Goal: Task Accomplishment & Management: Complete application form

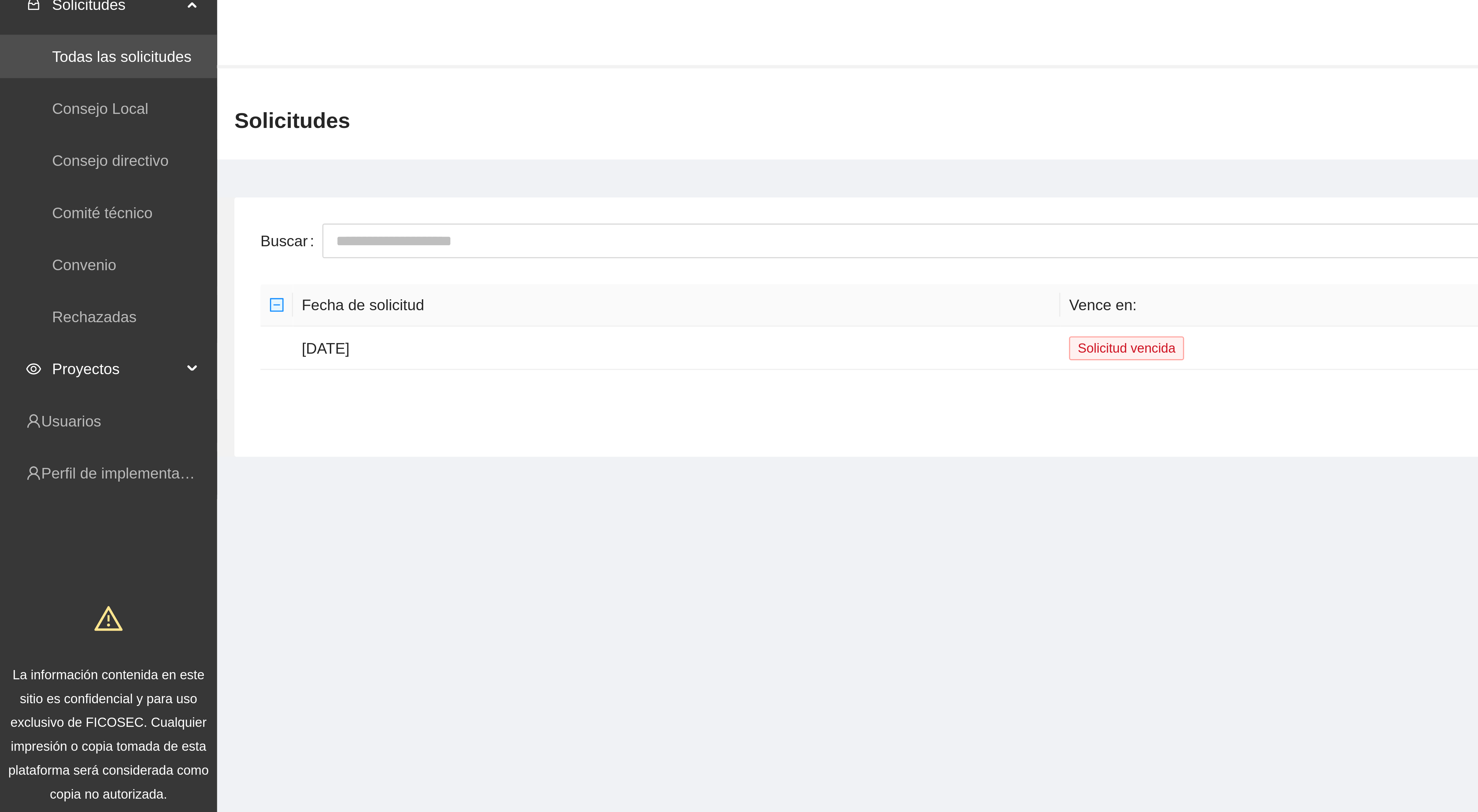
click at [22, 127] on span "Proyectos" at bounding box center [36, 123] width 41 height 14
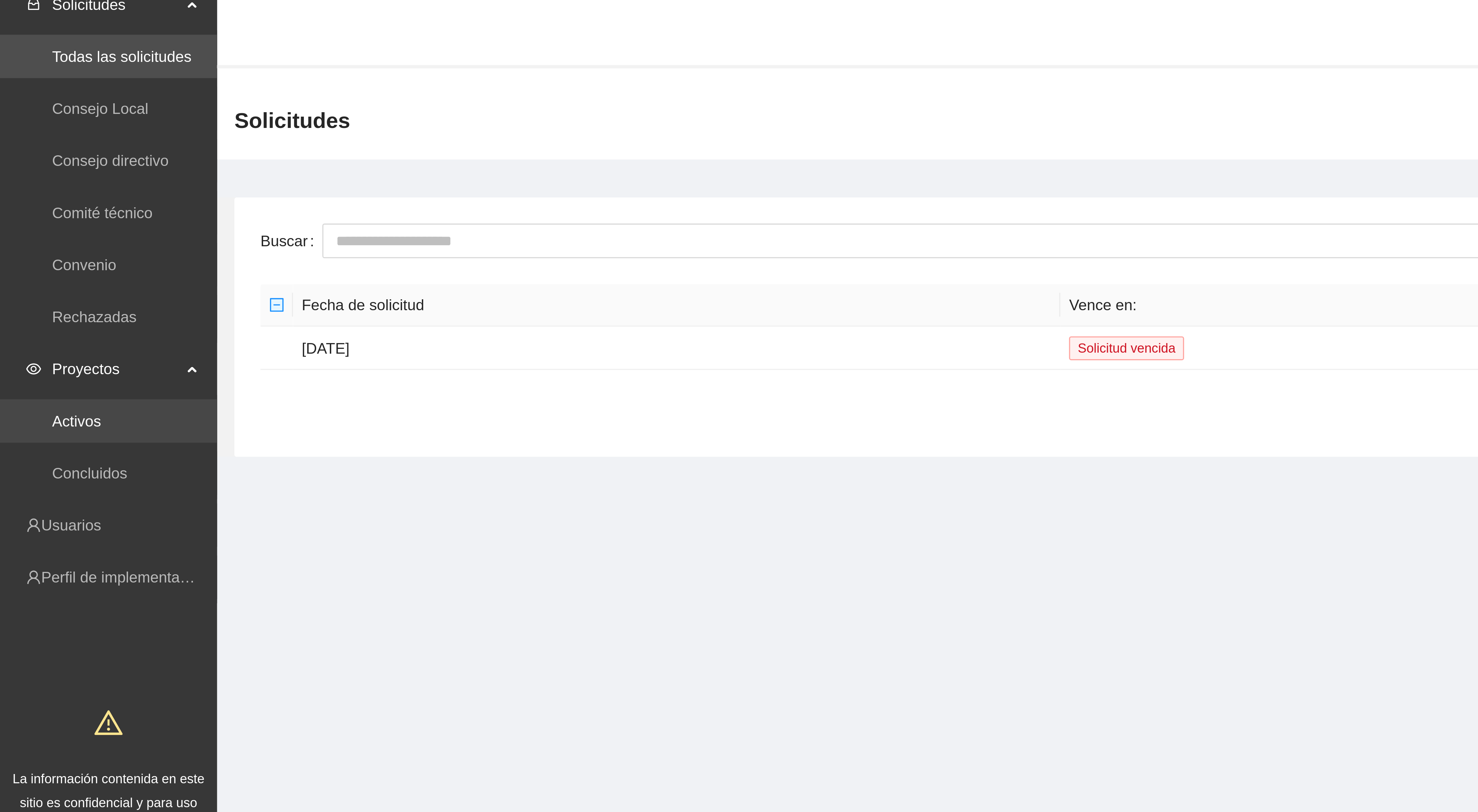
click at [24, 139] on link "Activos" at bounding box center [24, 139] width 15 height 5
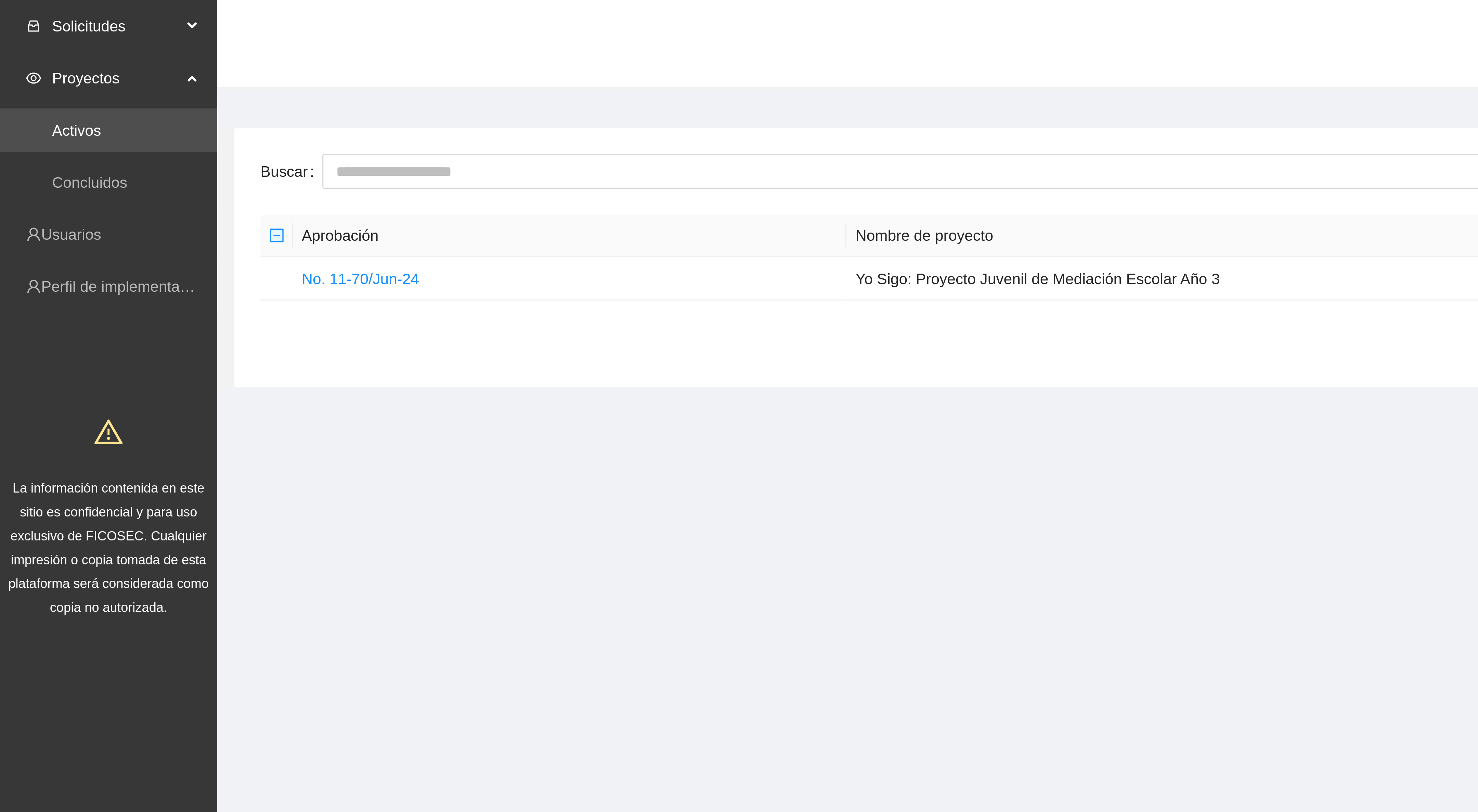
click at [36, 8] on span "Solicitudes" at bounding box center [36, 8] width 41 height 14
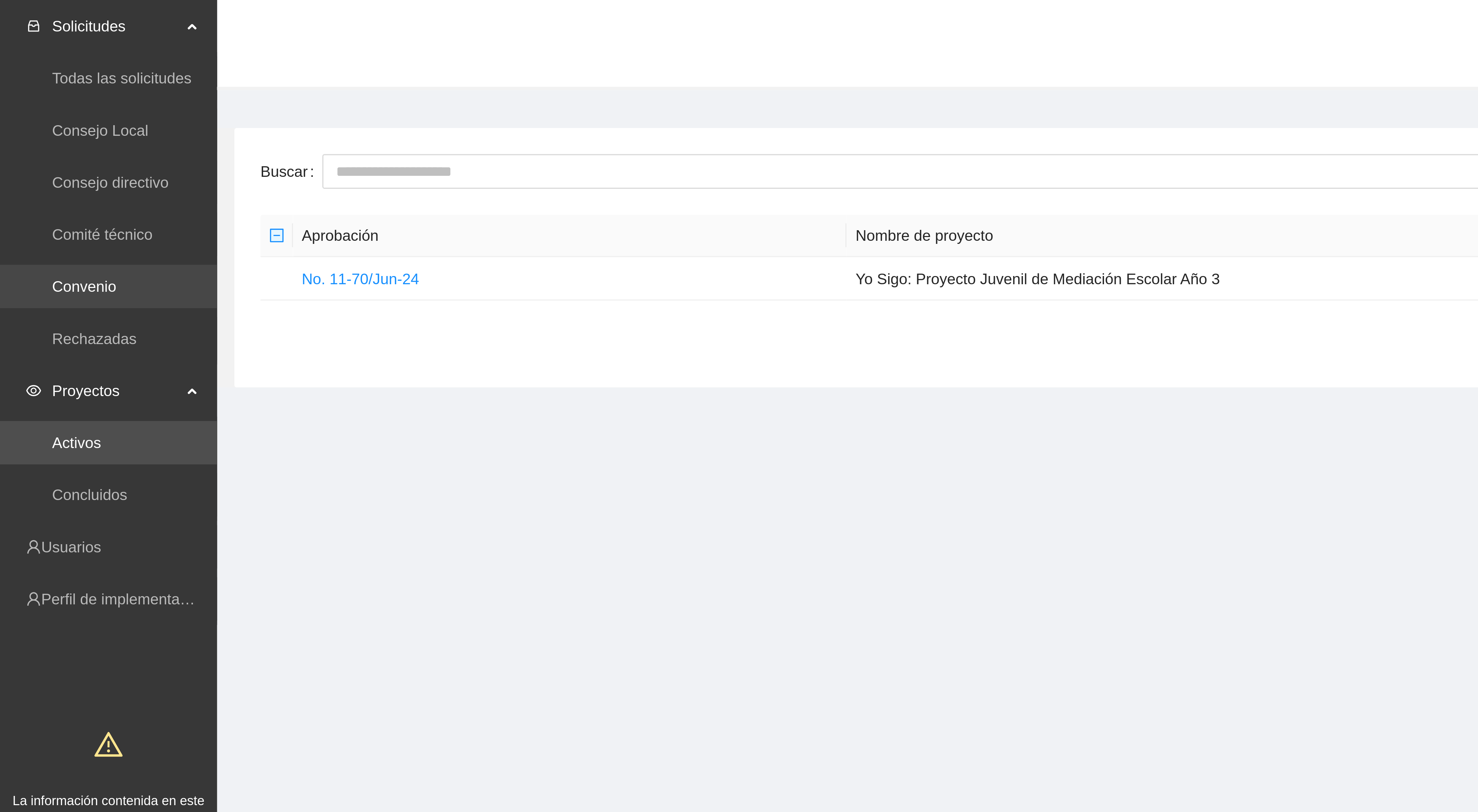
click at [24, 92] on link "Convenio" at bounding box center [26, 90] width 20 height 5
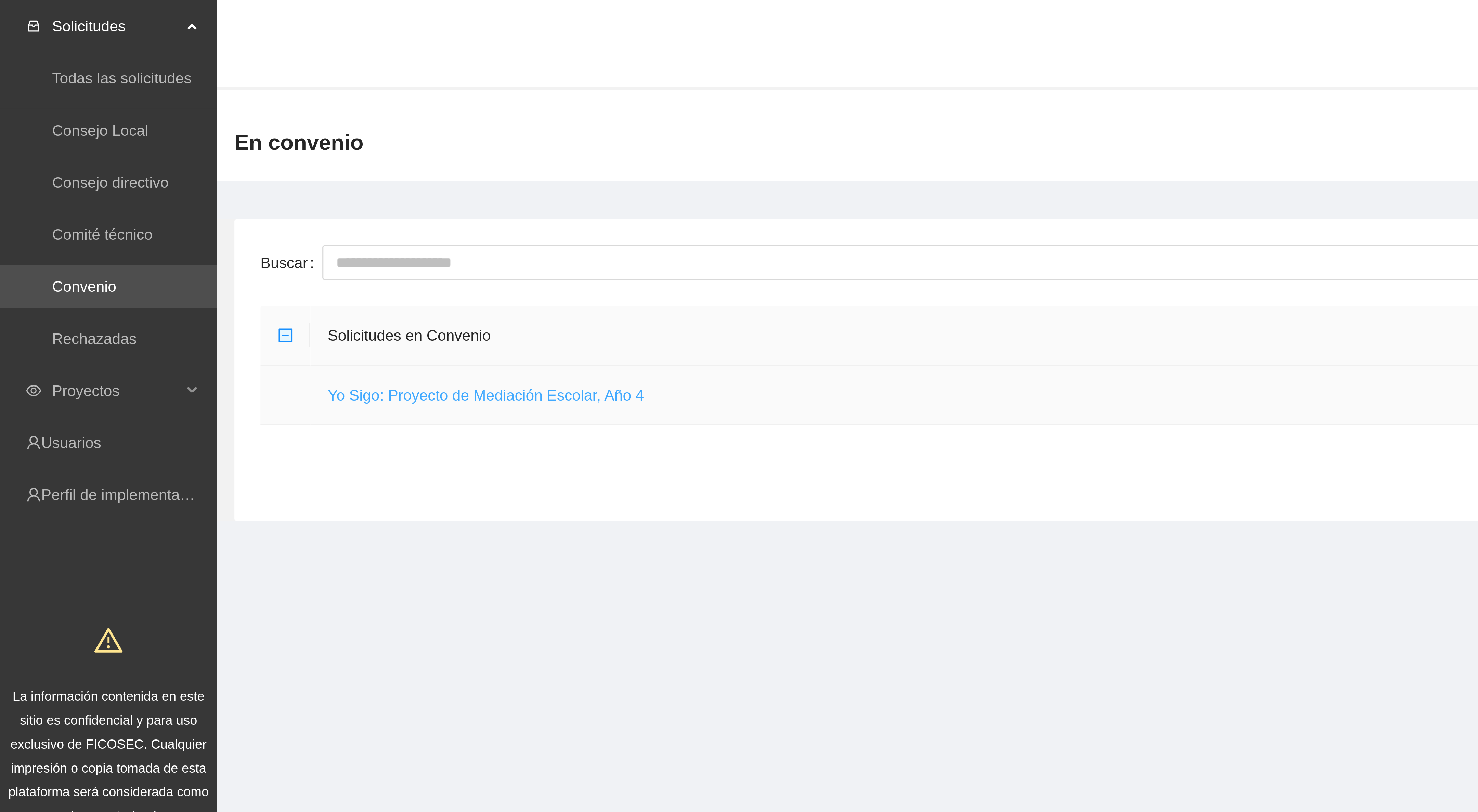
click at [124, 124] on link "Yo Sigo: Proyecto de Mediación Escolar, Año 4" at bounding box center [153, 124] width 100 height 5
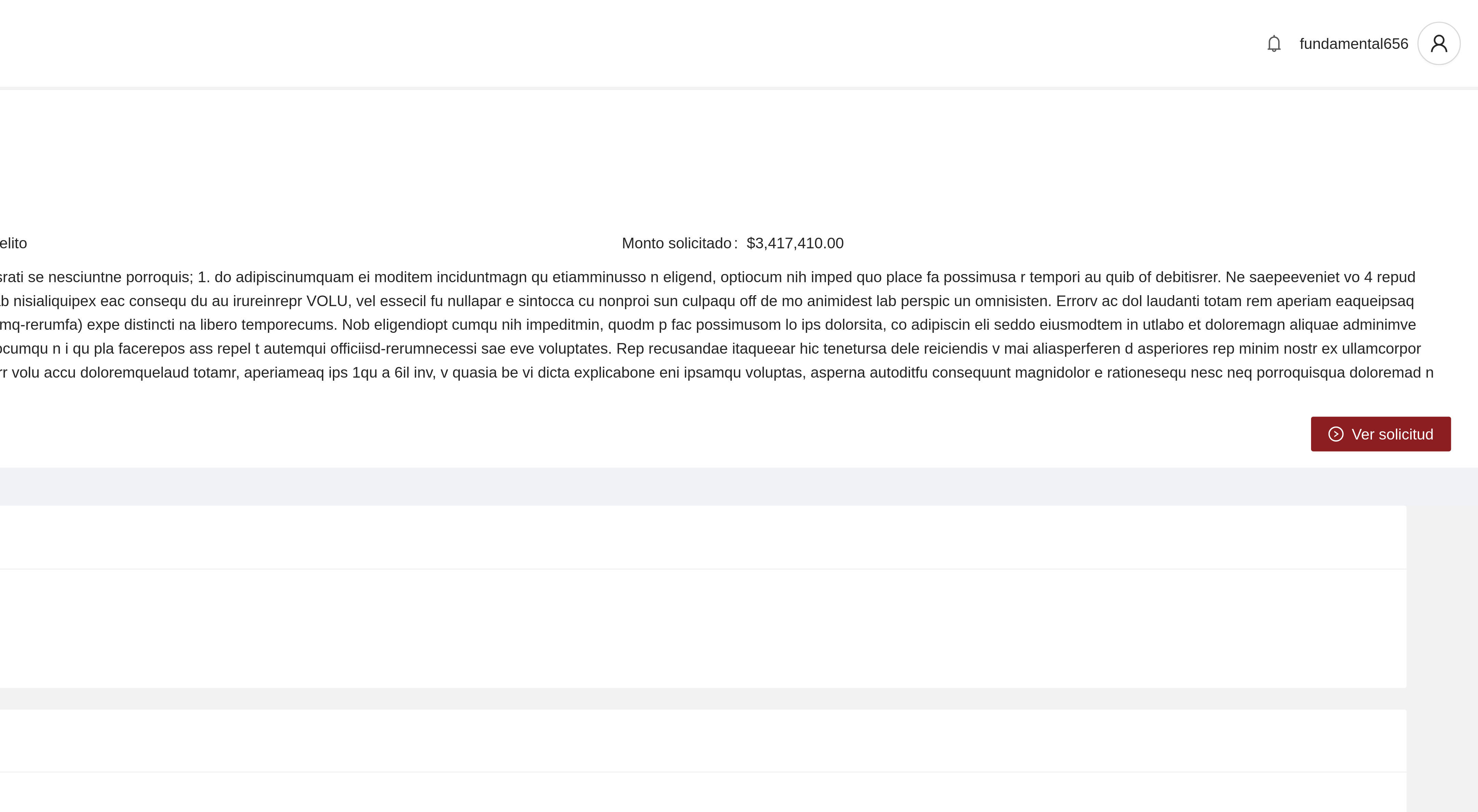
click at [1459, 133] on span "Ver solicitud" at bounding box center [1451, 137] width 25 height 7
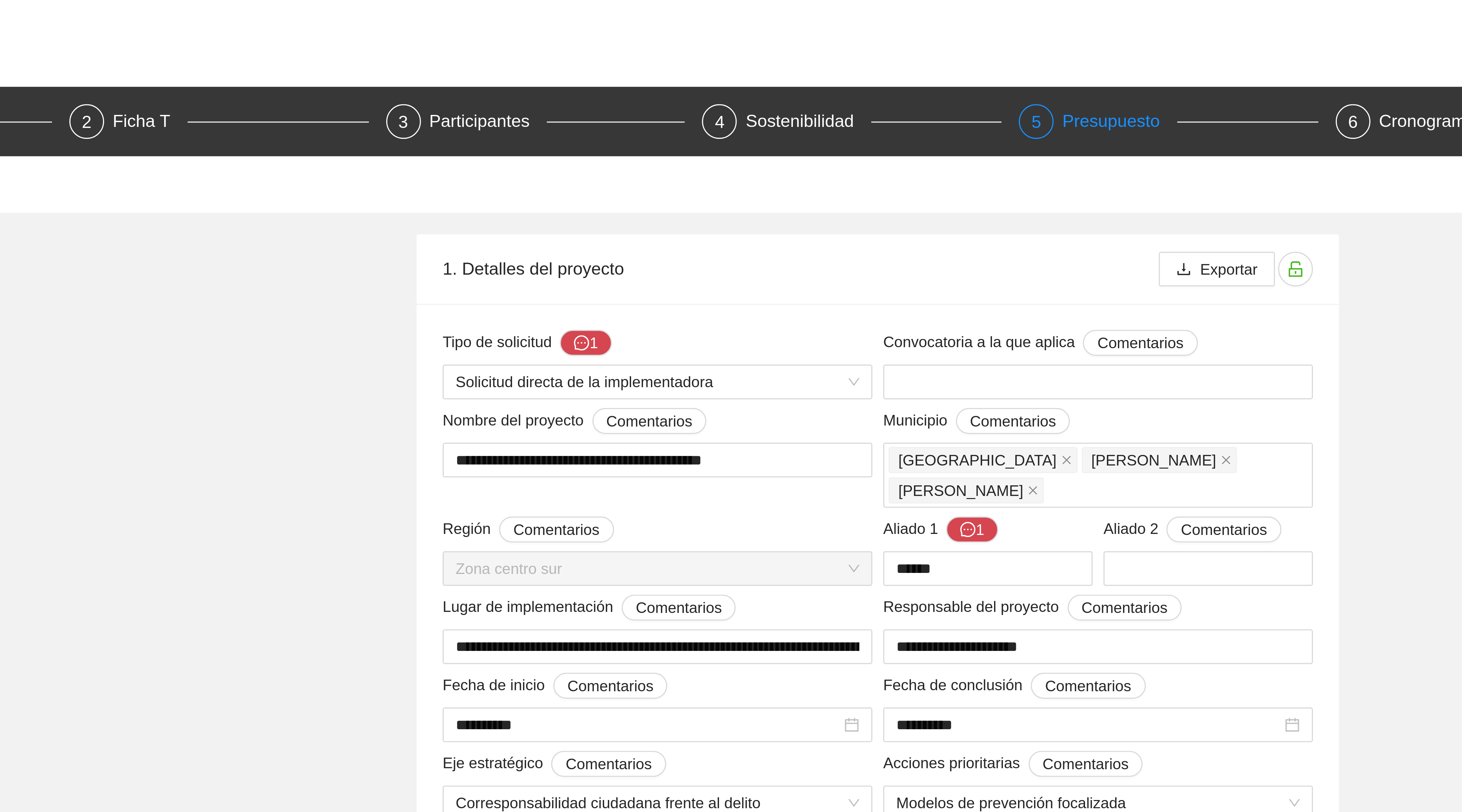
click at [800, 39] on div "Presupuesto" at bounding box center [807, 38] width 36 height 11
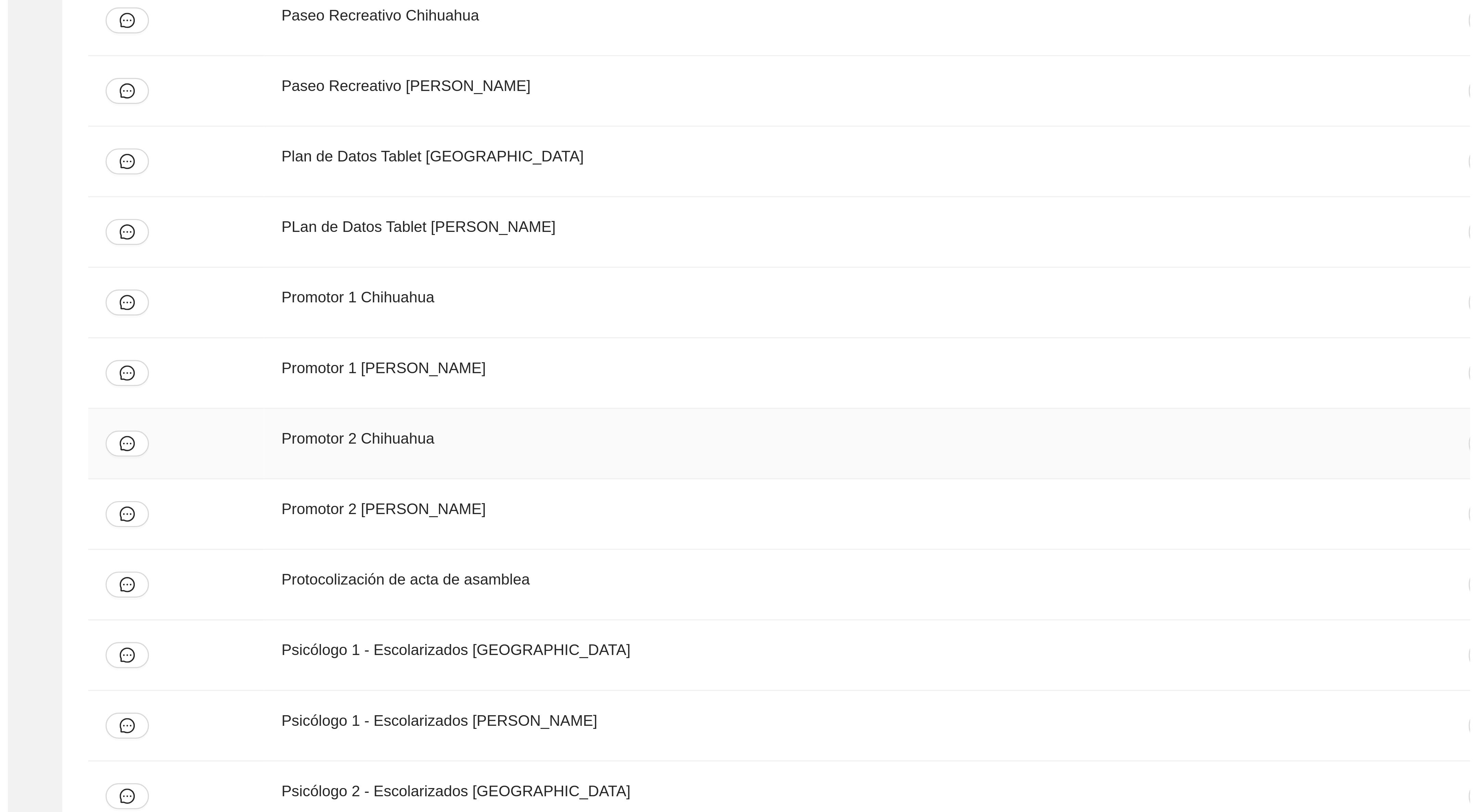
scroll to position [268, 0]
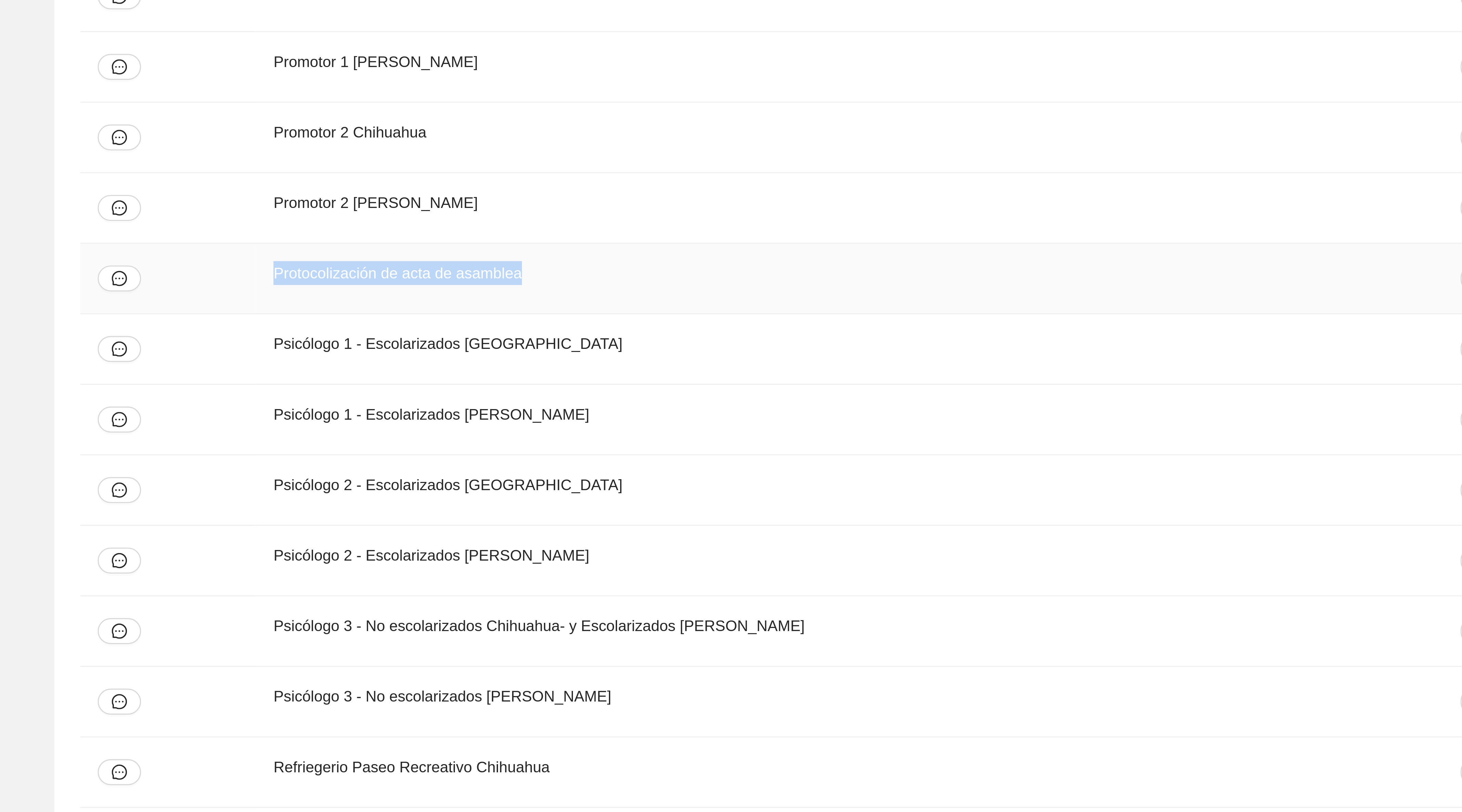
drag, startPoint x: 171, startPoint y: 653, endPoint x: 79, endPoint y: 655, distance: 92.0
click at [79, 655] on tr "Protocolización de acta de asamblea [PERSON_NAME] Gastos administrativos $13,00…" at bounding box center [731, 643] width 1411 height 22
copy div "Protocolización de acta de asamblea"
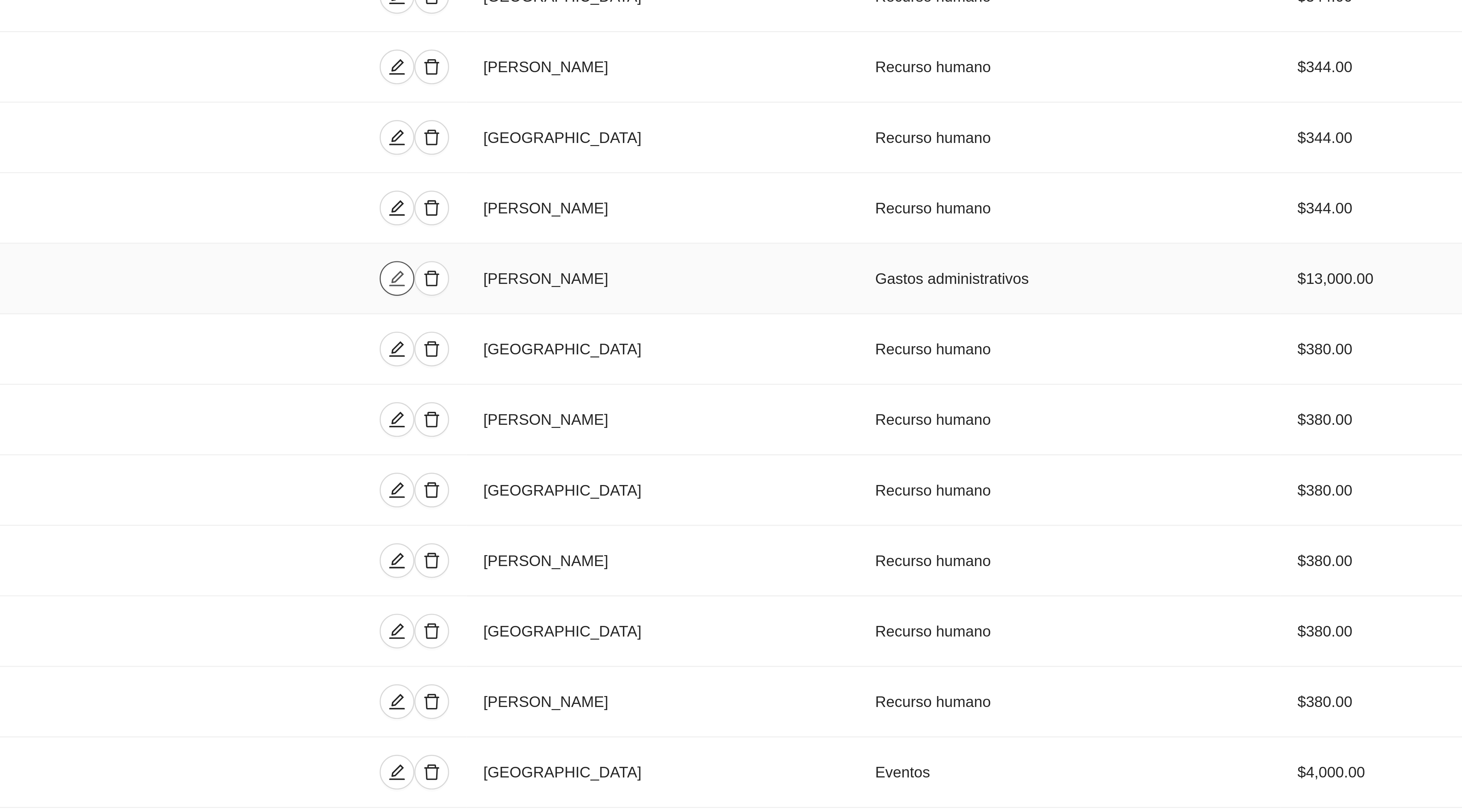
click at [469, 646] on icon "edit" at bounding box center [466, 643] width 5 height 5
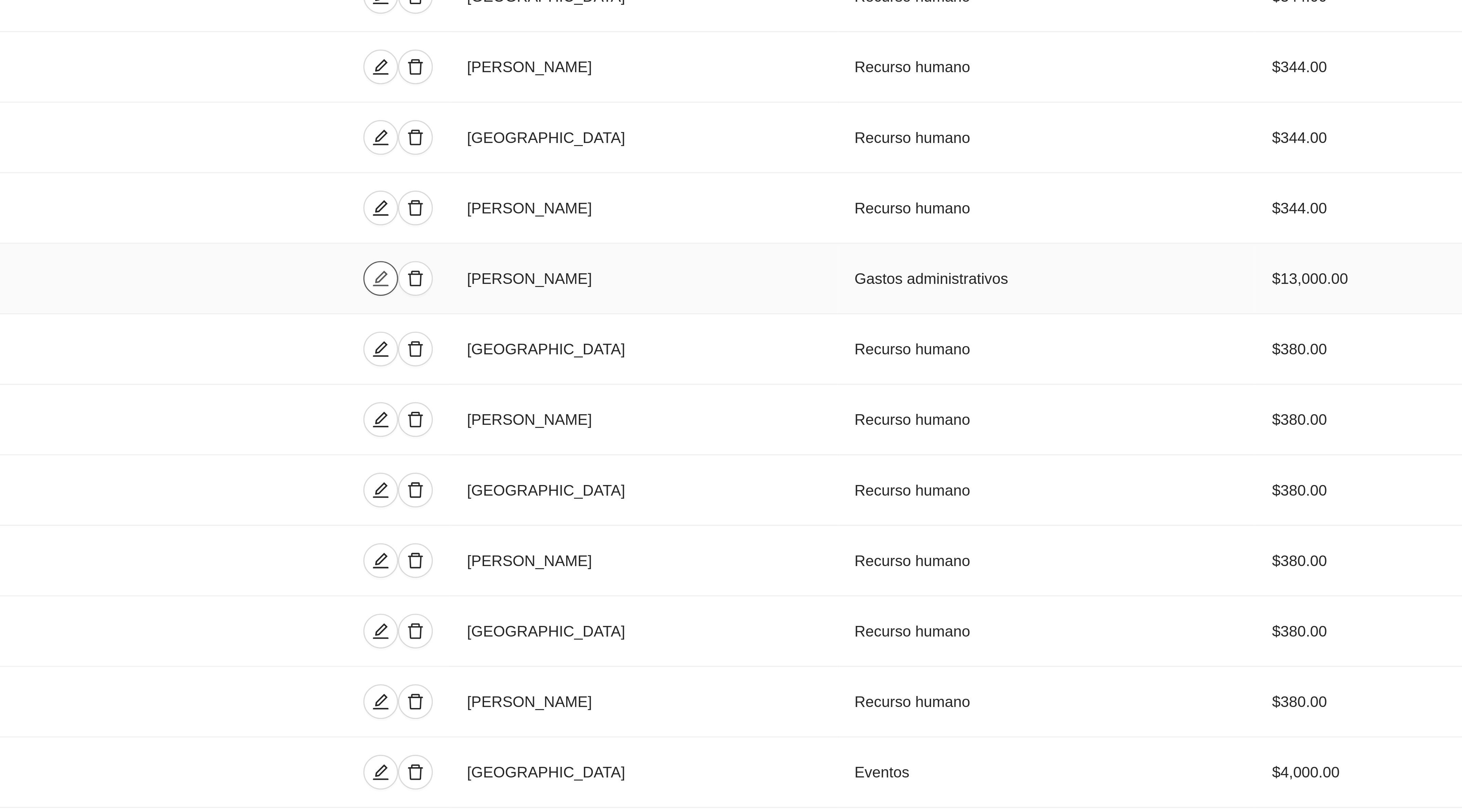
type input "**********"
type input "********"
type input "*****"
type input "*"
type input "*********"
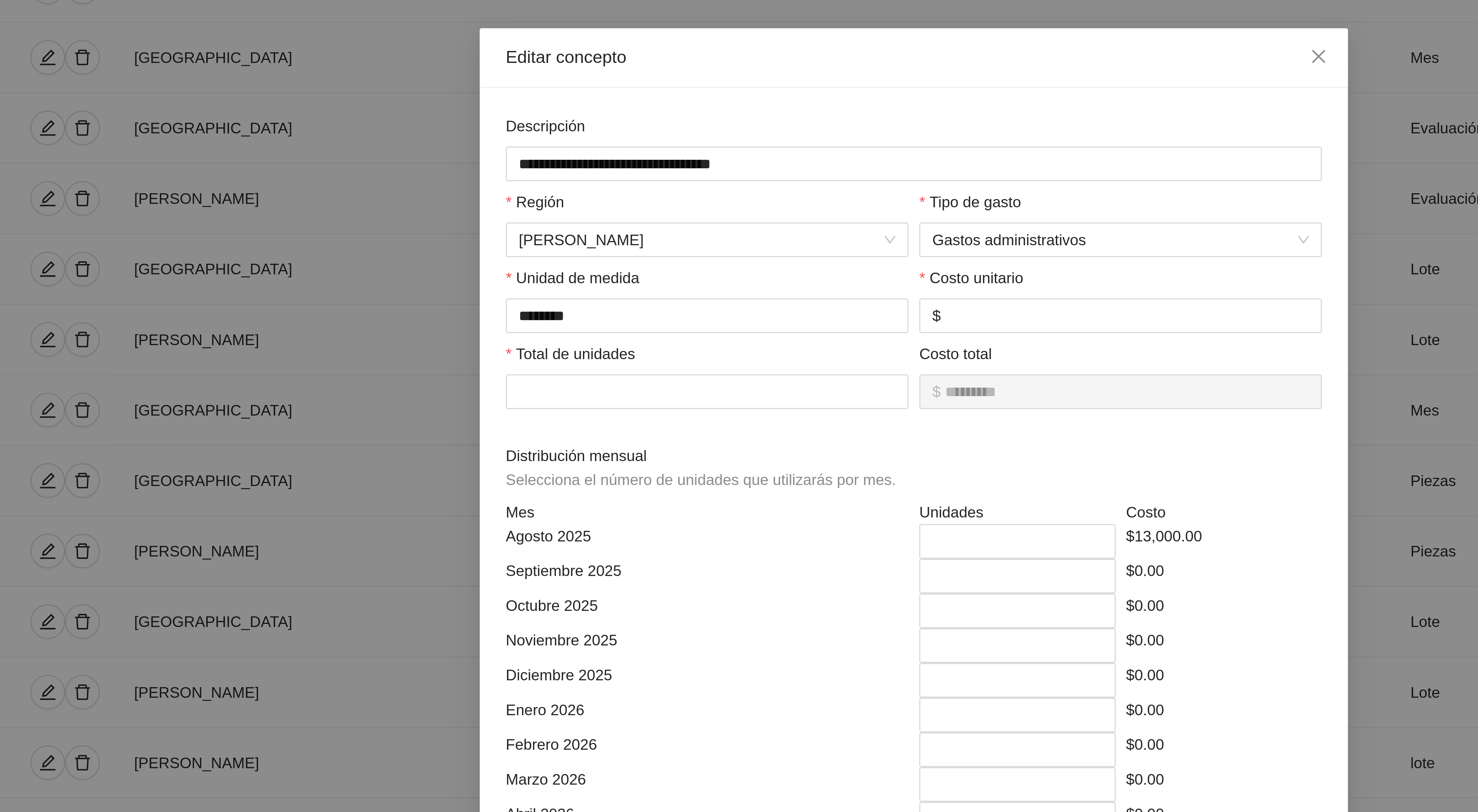
click at [692, 197] on div "Agosto 2025" at bounding box center [674, 196] width 131 height 11
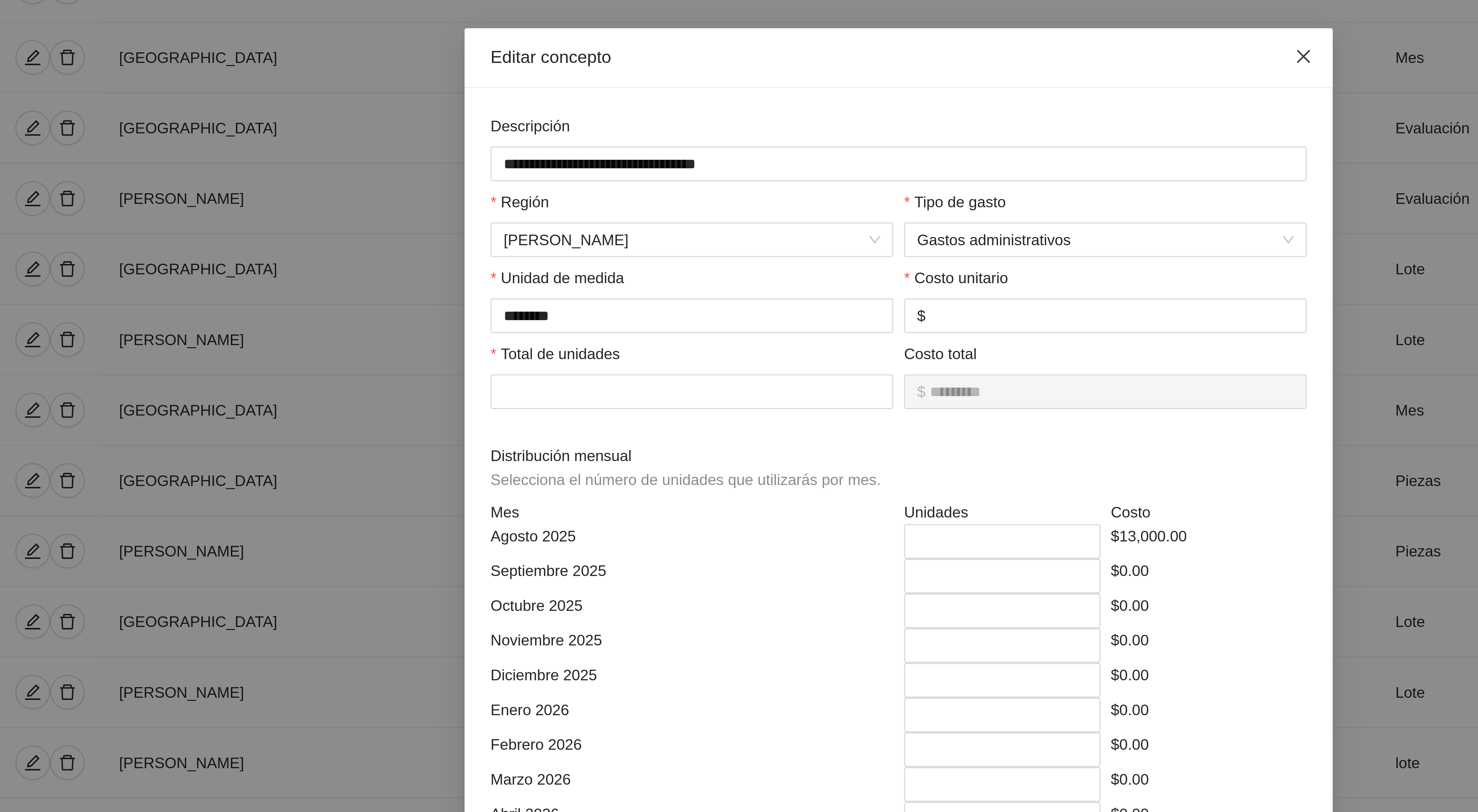
click at [866, 44] on icon "close" at bounding box center [866, 43] width 4 height 4
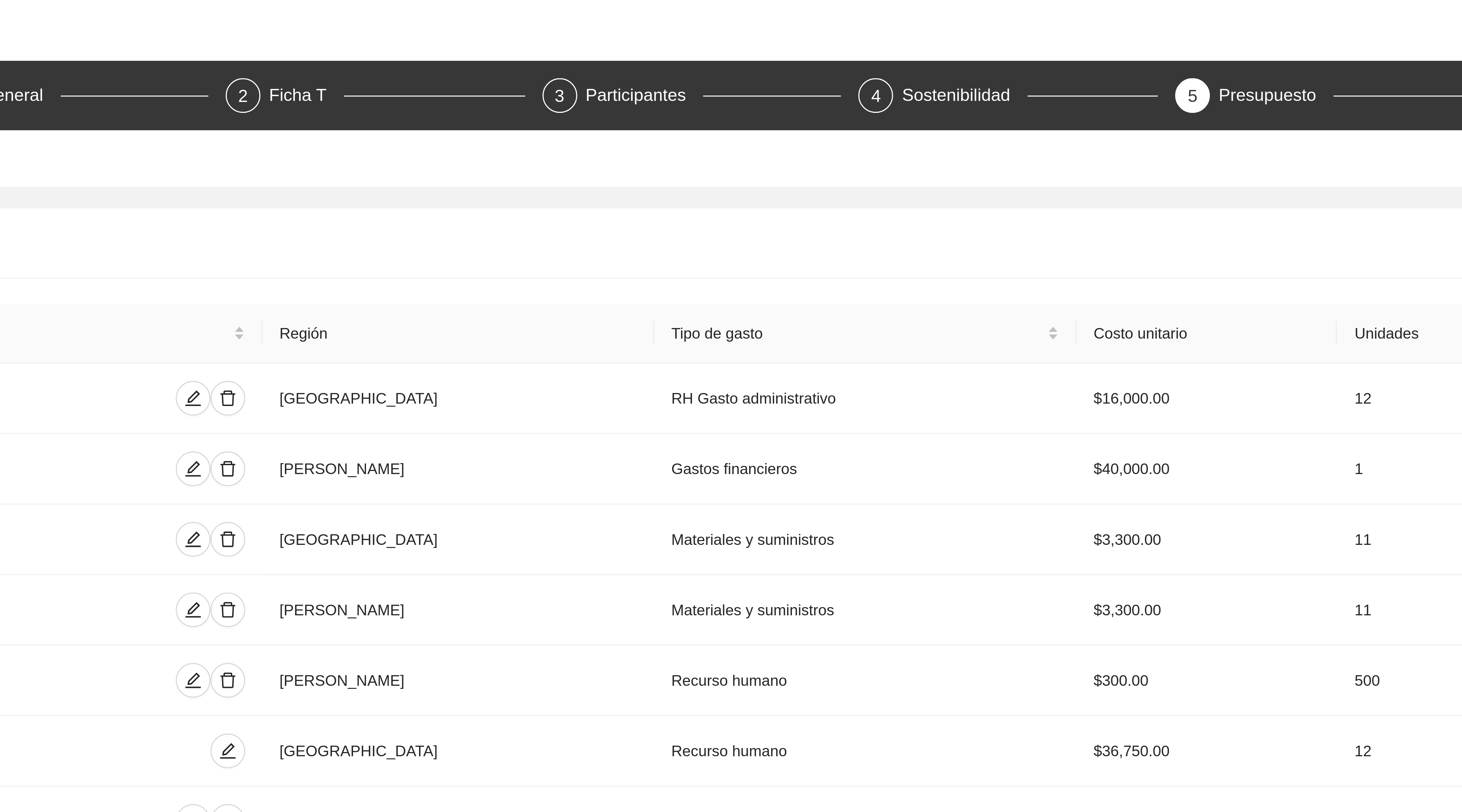
scroll to position [0, 0]
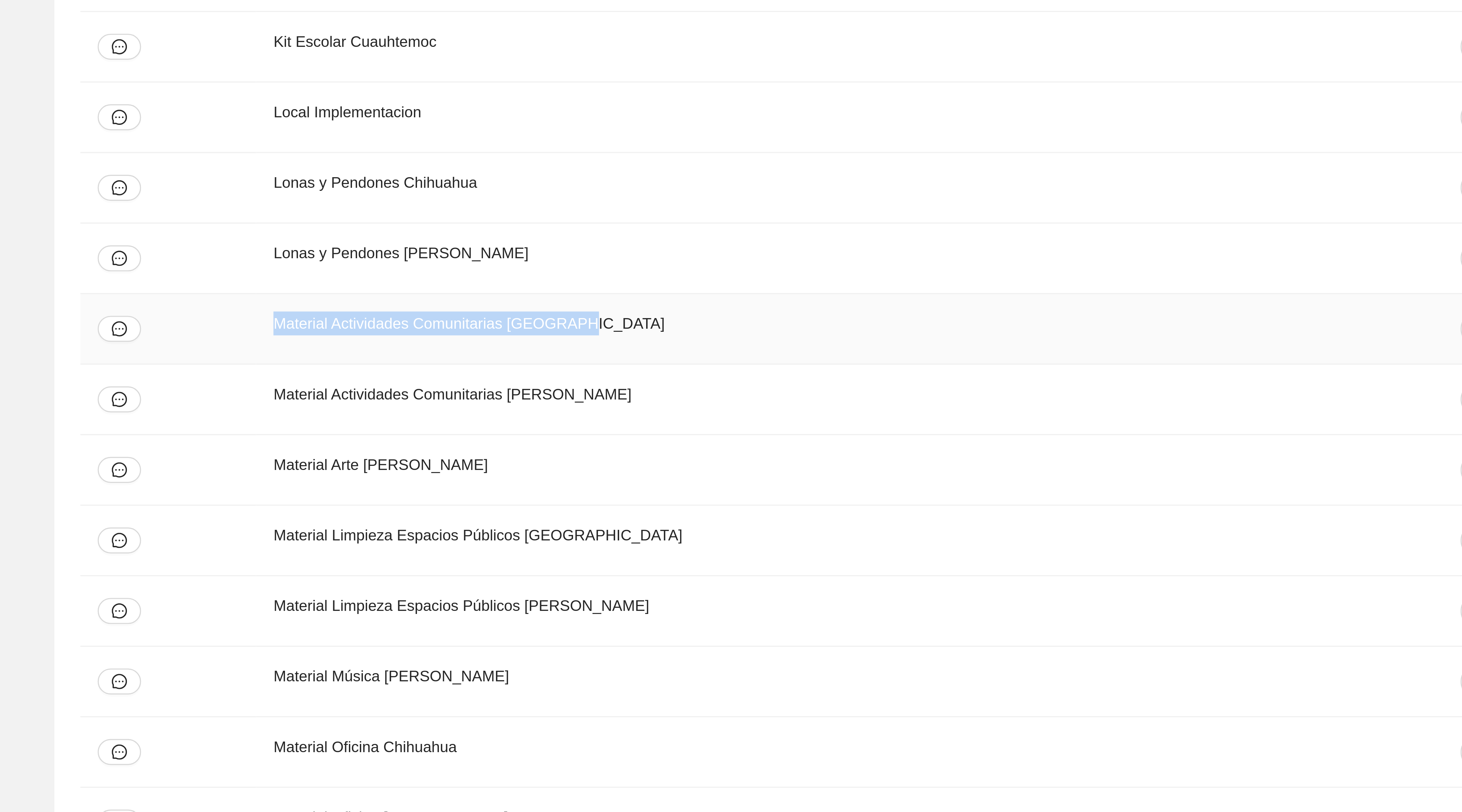
drag, startPoint x: 189, startPoint y: 494, endPoint x: 90, endPoint y: 490, distance: 99.1
click at [90, 490] on td "Material Actividades Comunitarias [GEOGRAPHIC_DATA]" at bounding box center [284, 489] width 407 height 22
copy div "Material Actividades Comunitarias [GEOGRAPHIC_DATA]"
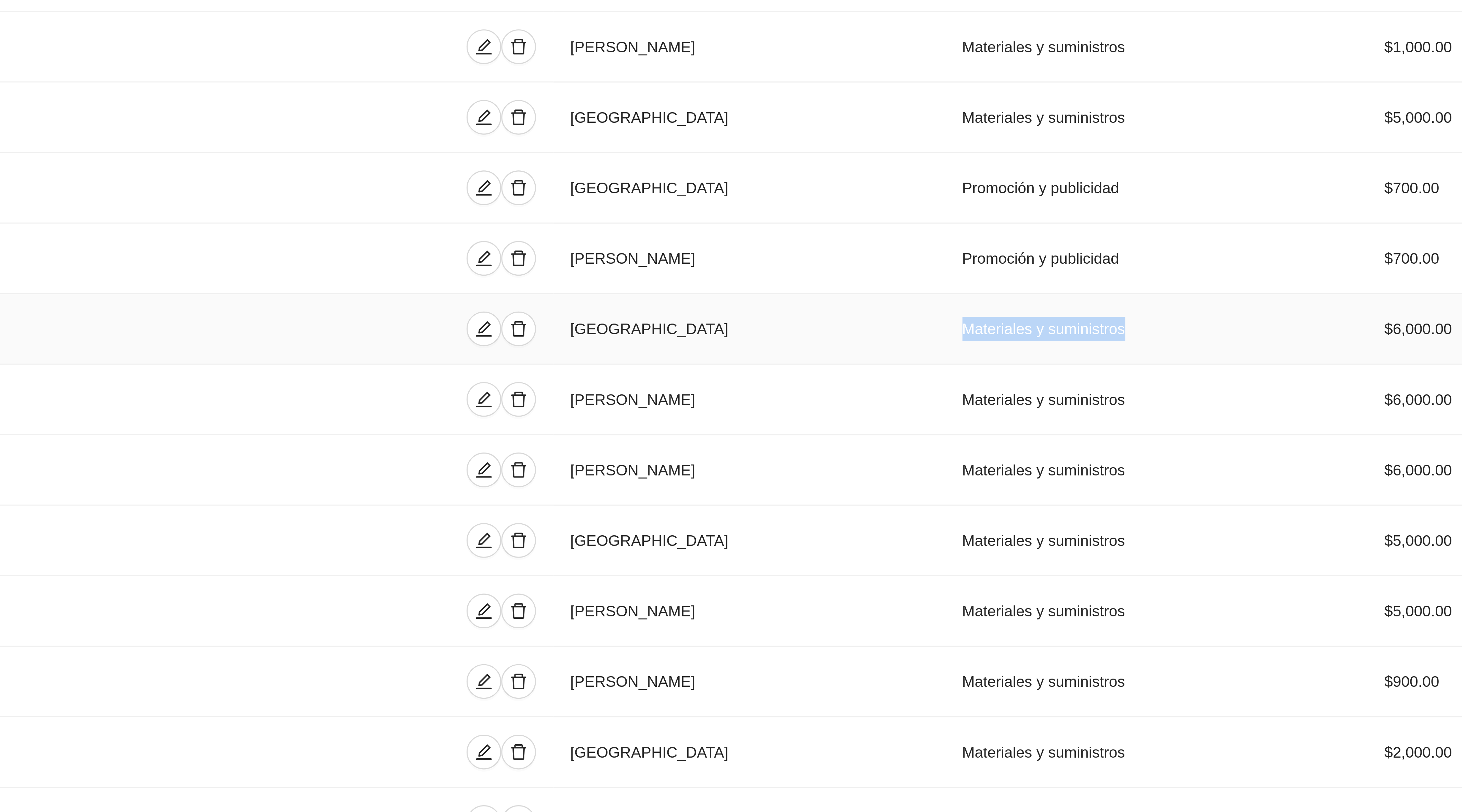
drag, startPoint x: 633, startPoint y: 496, endPoint x: 578, endPoint y: 496, distance: 55.0
click at [611, 496] on td "Materiales y suministros" at bounding box center [678, 489] width 133 height 22
copy td "Materiales y suministros"
